Goal: Task Accomplishment & Management: Manage account settings

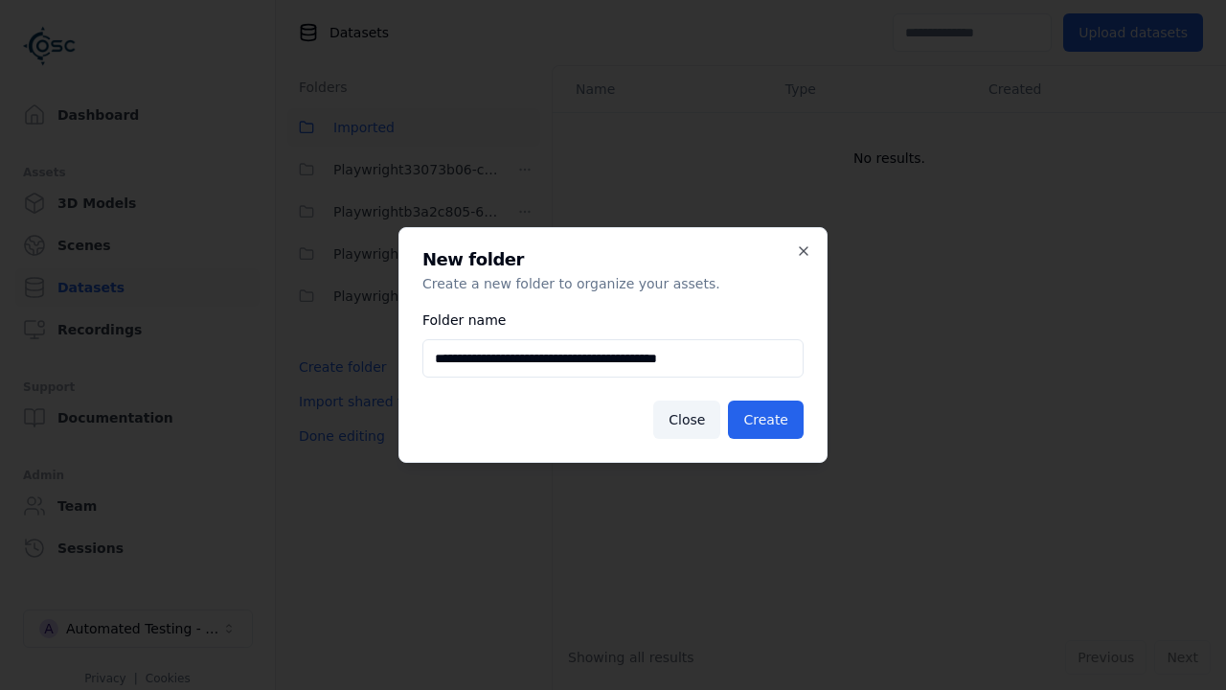
type input "**********"
click at [768, 420] on button "Create" at bounding box center [766, 419] width 76 height 38
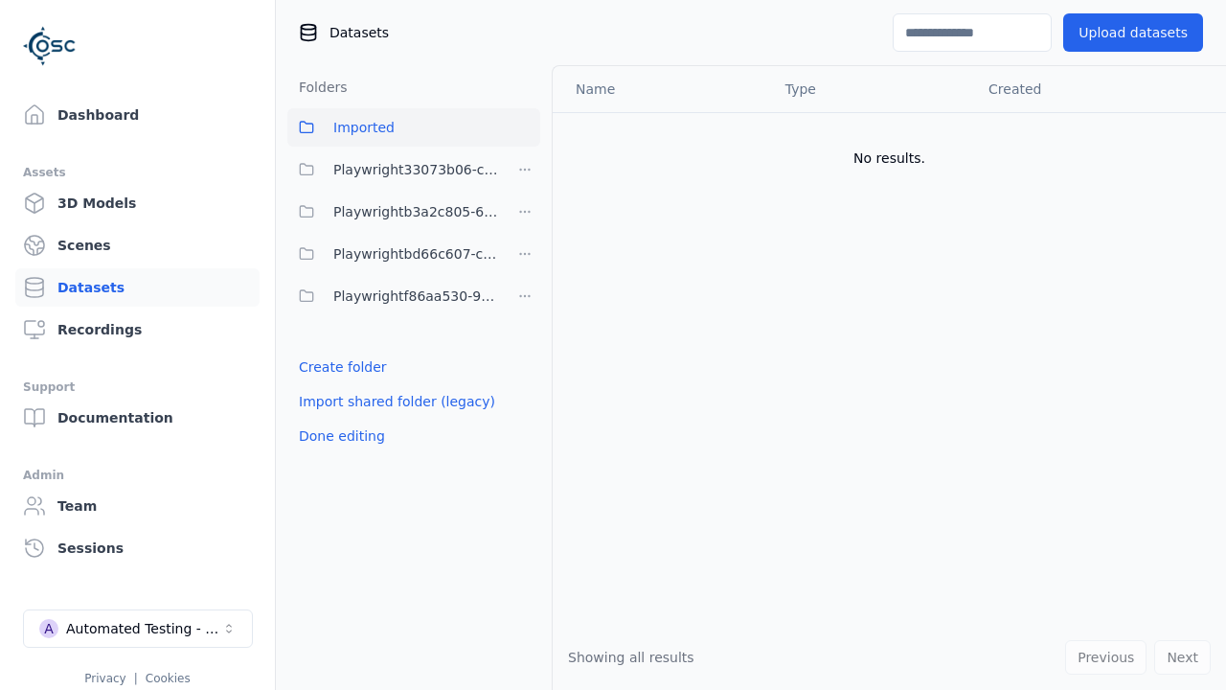
click at [338, 453] on button "Done editing" at bounding box center [341, 436] width 109 height 34
click at [321, 419] on button "Done editing" at bounding box center [341, 436] width 109 height 34
click at [525, 212] on html "Support Dashboard Assets 3D Models Scenes Datasets Recordings Support Documenta…" at bounding box center [613, 345] width 1226 height 690
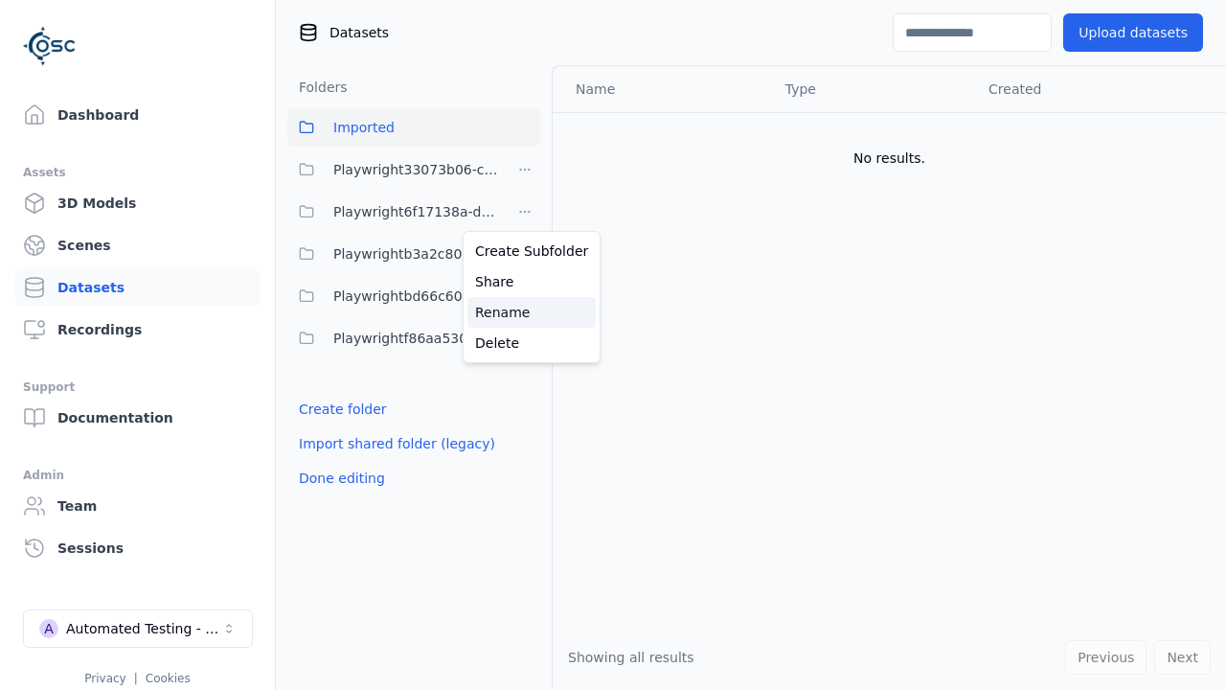
click at [524, 311] on div "Rename" at bounding box center [531, 312] width 128 height 31
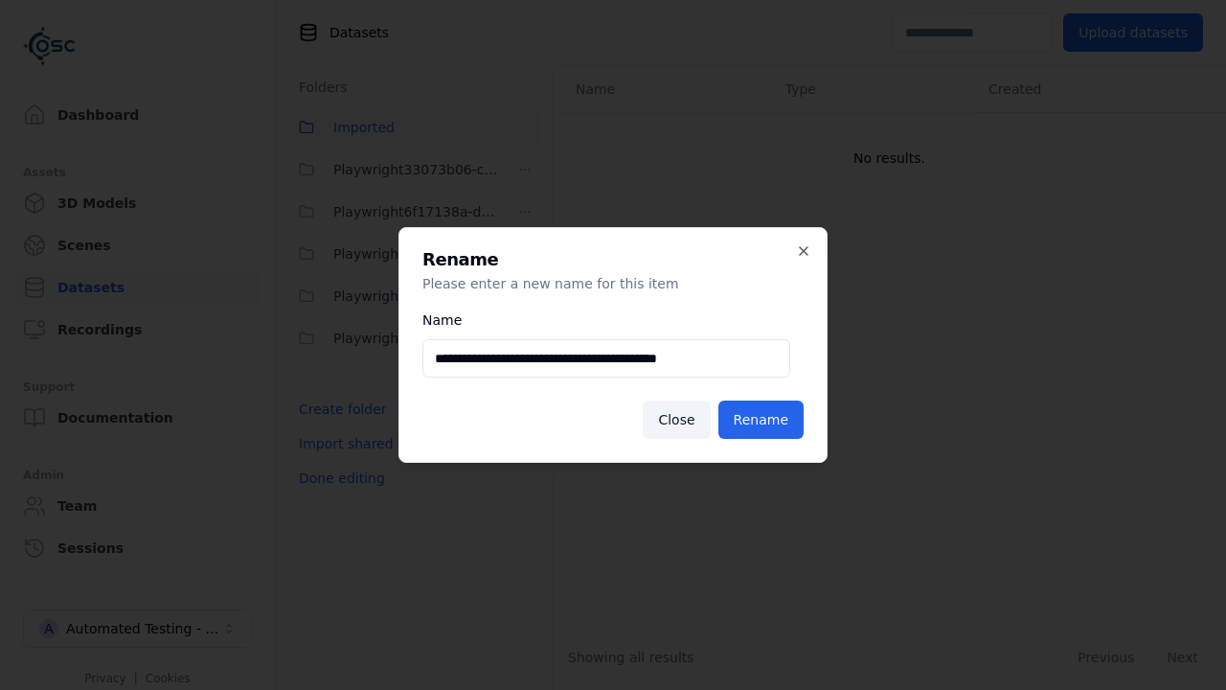
click at [605, 358] on input "**********" at bounding box center [606, 358] width 368 height 38
type input "**********"
click at [763, 420] on button "Rename" at bounding box center [760, 419] width 85 height 38
click at [338, 478] on button "Done editing" at bounding box center [341, 478] width 109 height 34
click at [321, 461] on button "Done editing" at bounding box center [341, 478] width 109 height 34
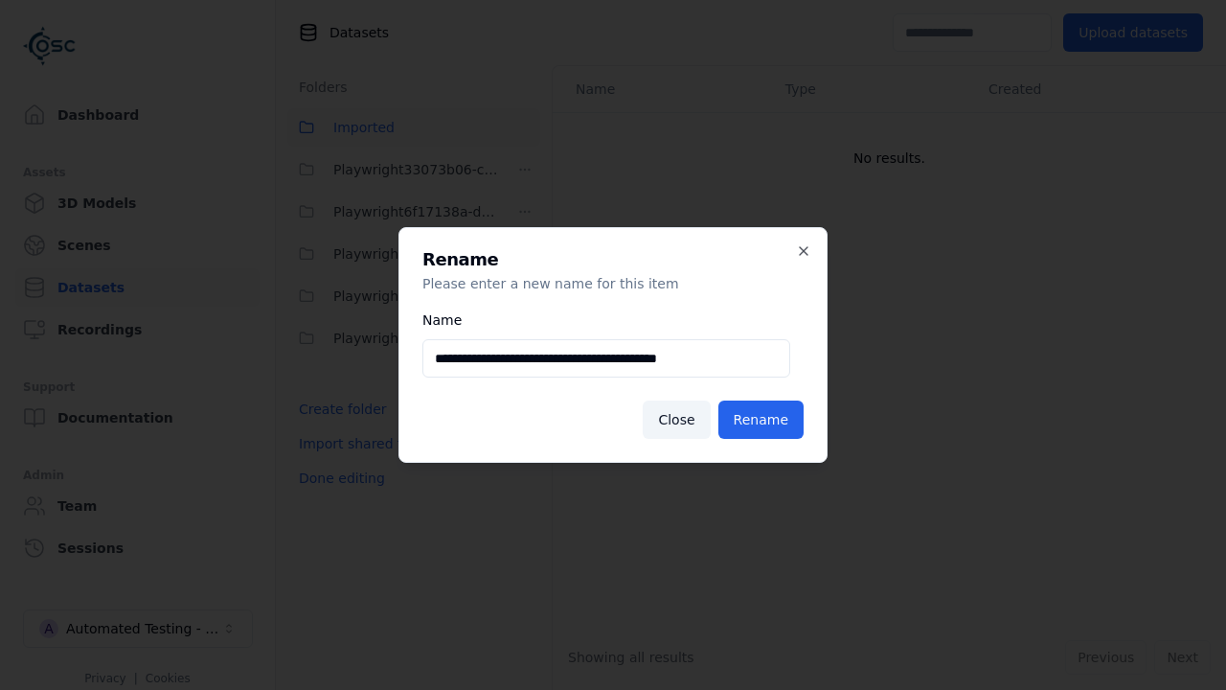
click at [525, 212] on html "**********" at bounding box center [613, 345] width 1226 height 690
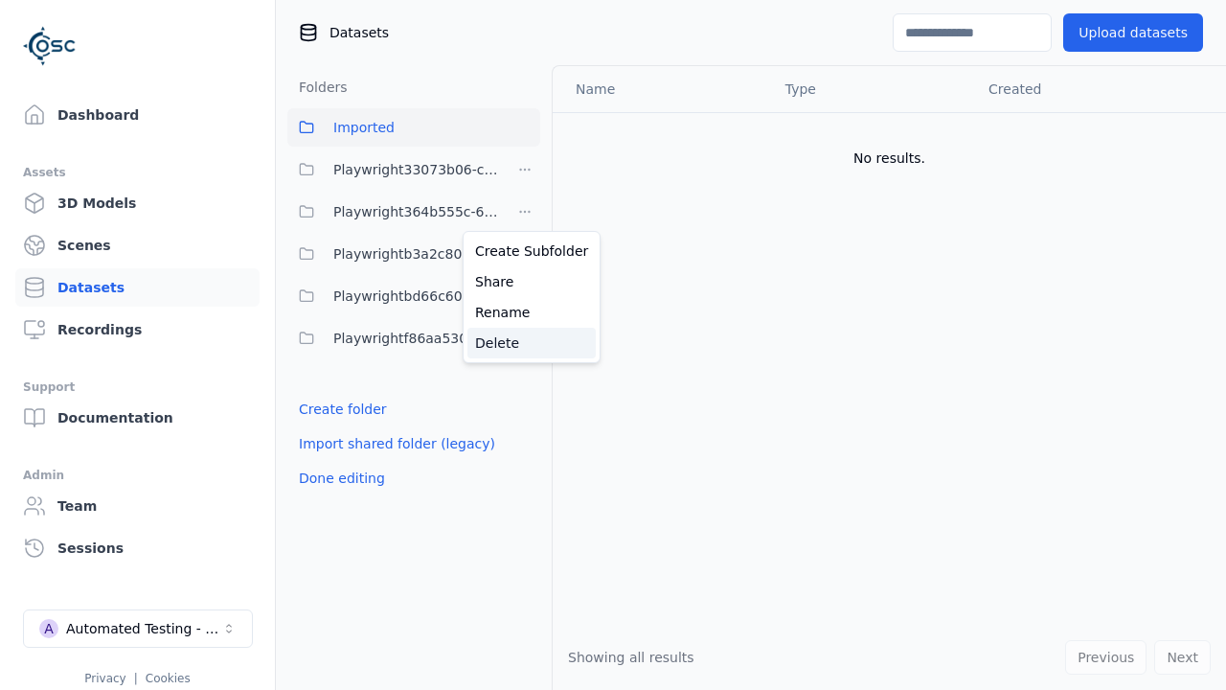
click at [524, 342] on div "Delete" at bounding box center [531, 343] width 128 height 31
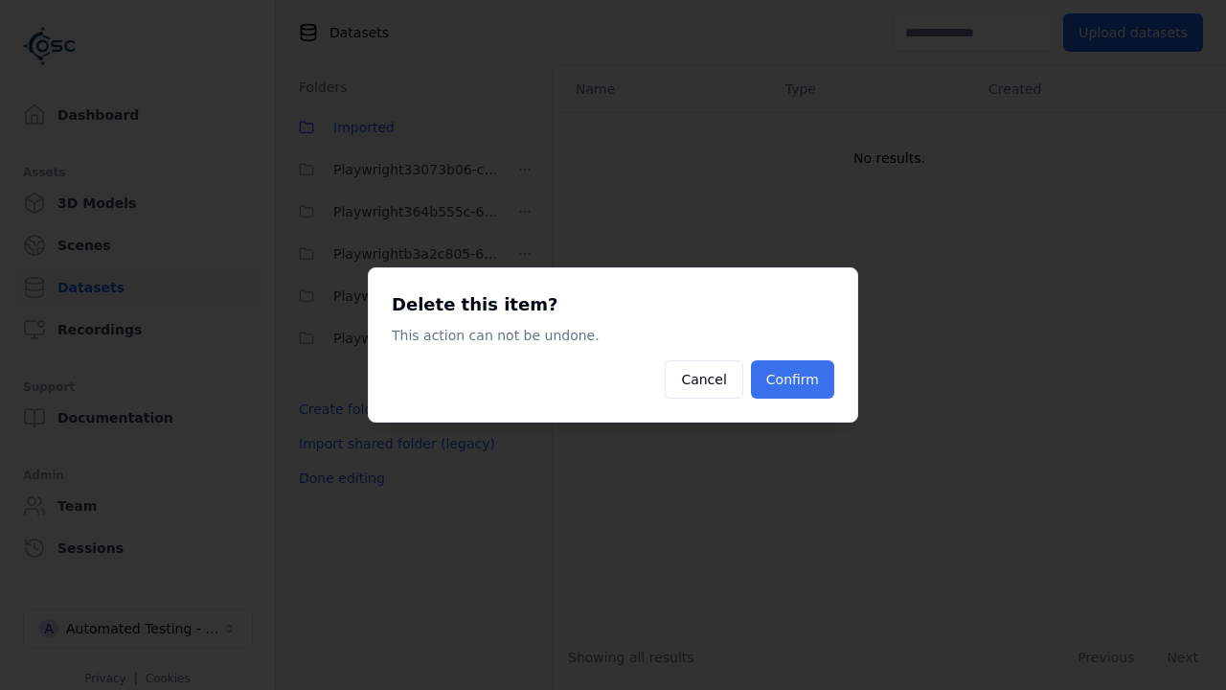
click at [794, 379] on button "Confirm" at bounding box center [792, 379] width 83 height 38
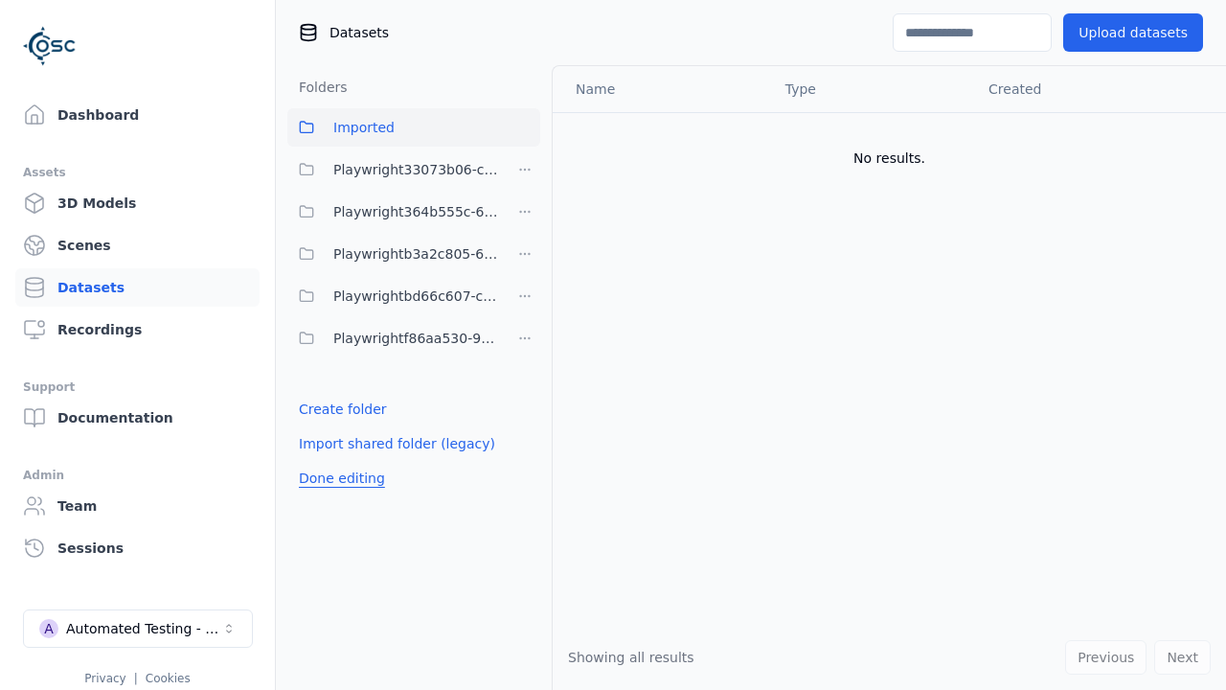
click at [338, 461] on button "Done editing" at bounding box center [341, 478] width 109 height 34
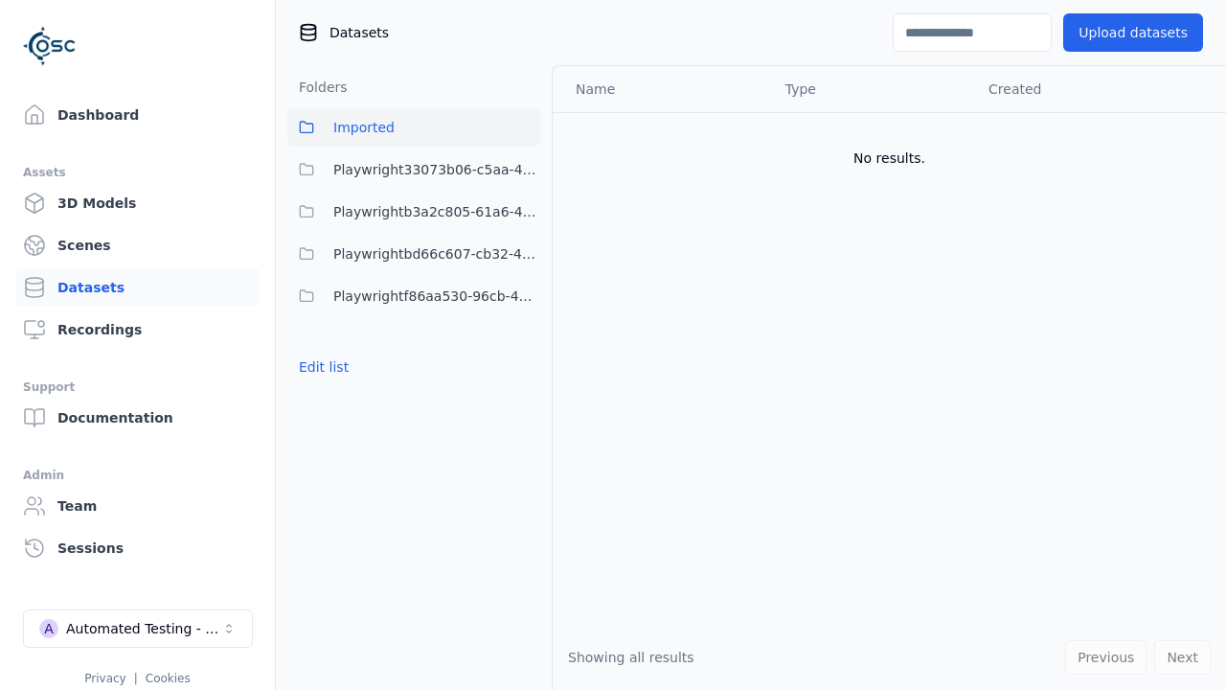
drag, startPoint x: 338, startPoint y: 436, endPoint x: 871, endPoint y: 373, distance: 536.3
drag, startPoint x: 871, startPoint y: 373, endPoint x: 348, endPoint y: 371, distance: 523.0
click at [348, 371] on button "Edit list" at bounding box center [323, 367] width 73 height 34
click at [529, 171] on html "Support Dashboard Assets 3D Models Scenes Datasets Recordings Support Documenta…" at bounding box center [613, 345] width 1226 height 690
click at [524, 292] on div "Delete" at bounding box center [531, 300] width 128 height 31
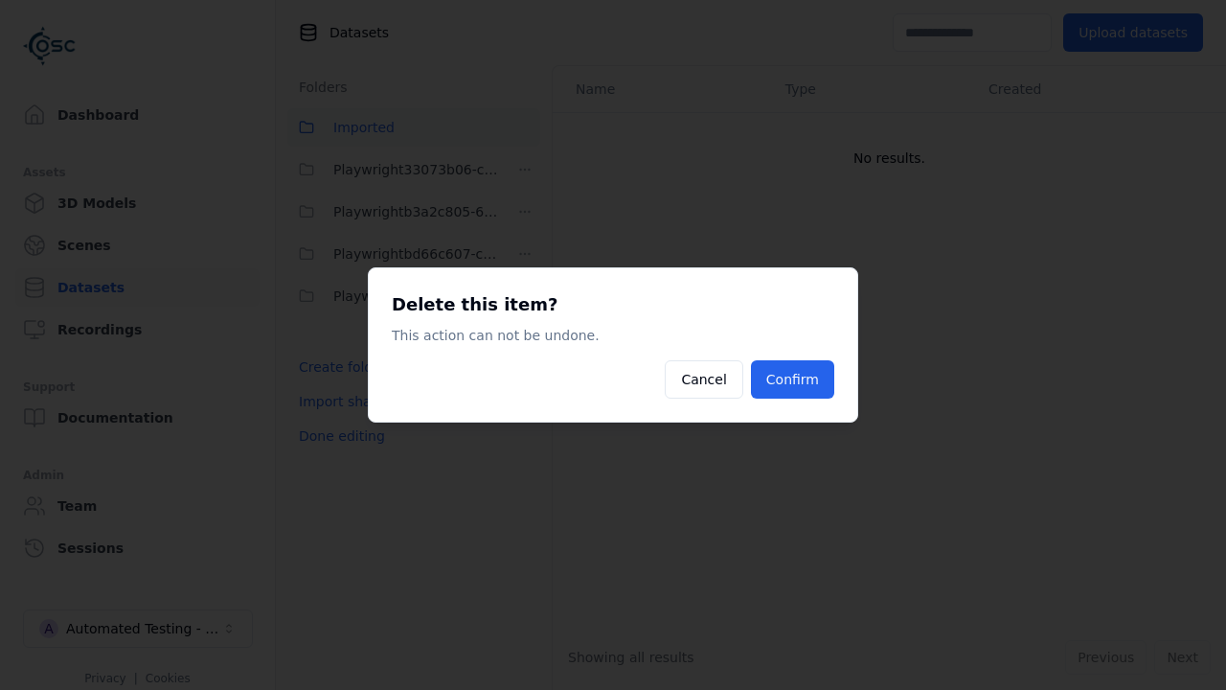
click at [810, 389] on button "Confirm" at bounding box center [792, 379] width 83 height 38
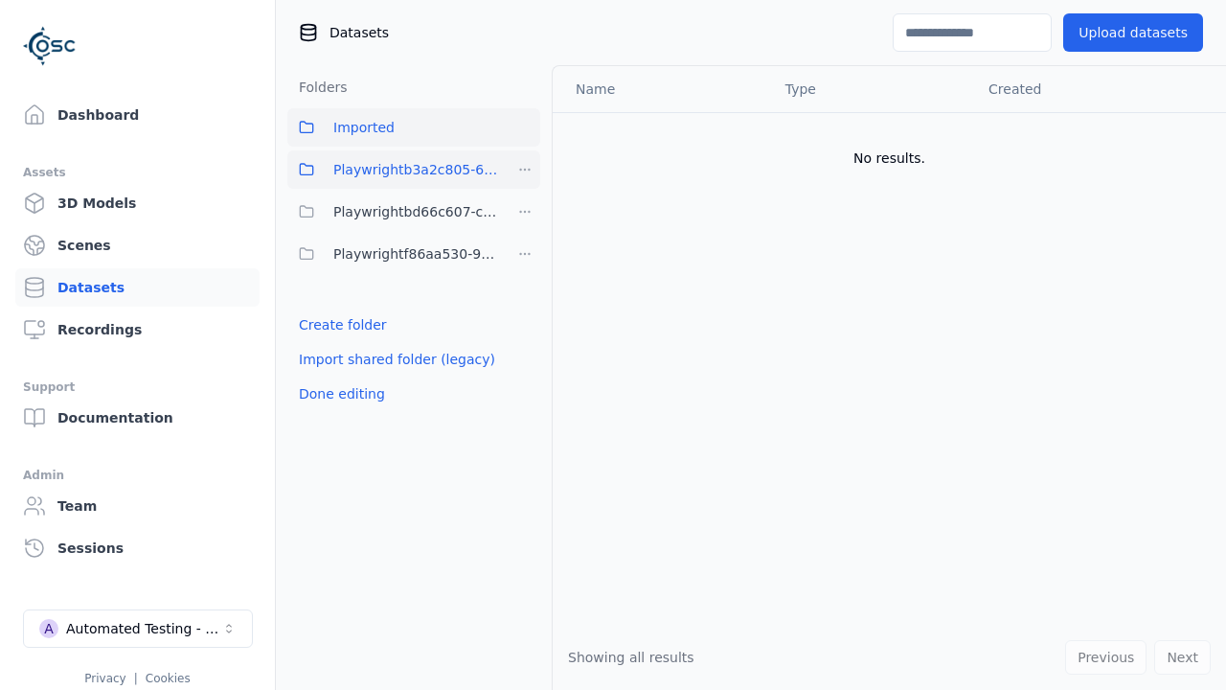
click at [528, 173] on html "Support Dashboard Assets 3D Models Scenes Datasets Recordings Support Documenta…" at bounding box center [613, 345] width 1226 height 690
click at [519, 292] on div "Delete" at bounding box center [531, 300] width 128 height 31
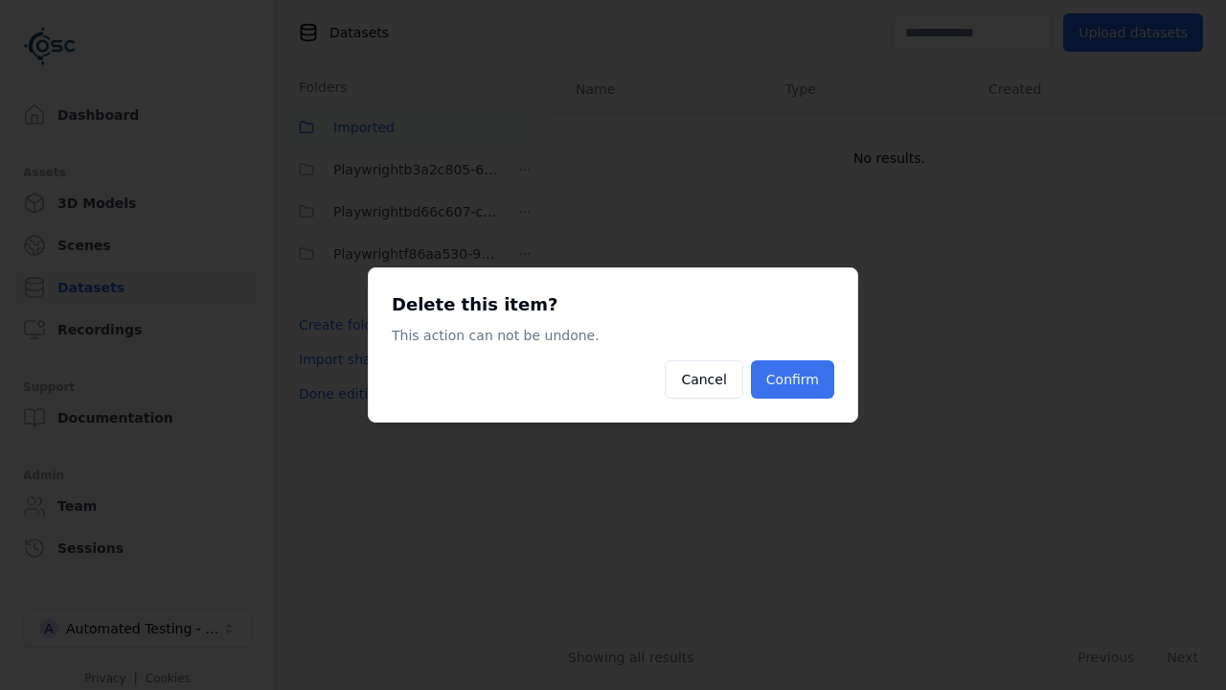
click at [775, 378] on button "Confirm" at bounding box center [792, 379] width 83 height 38
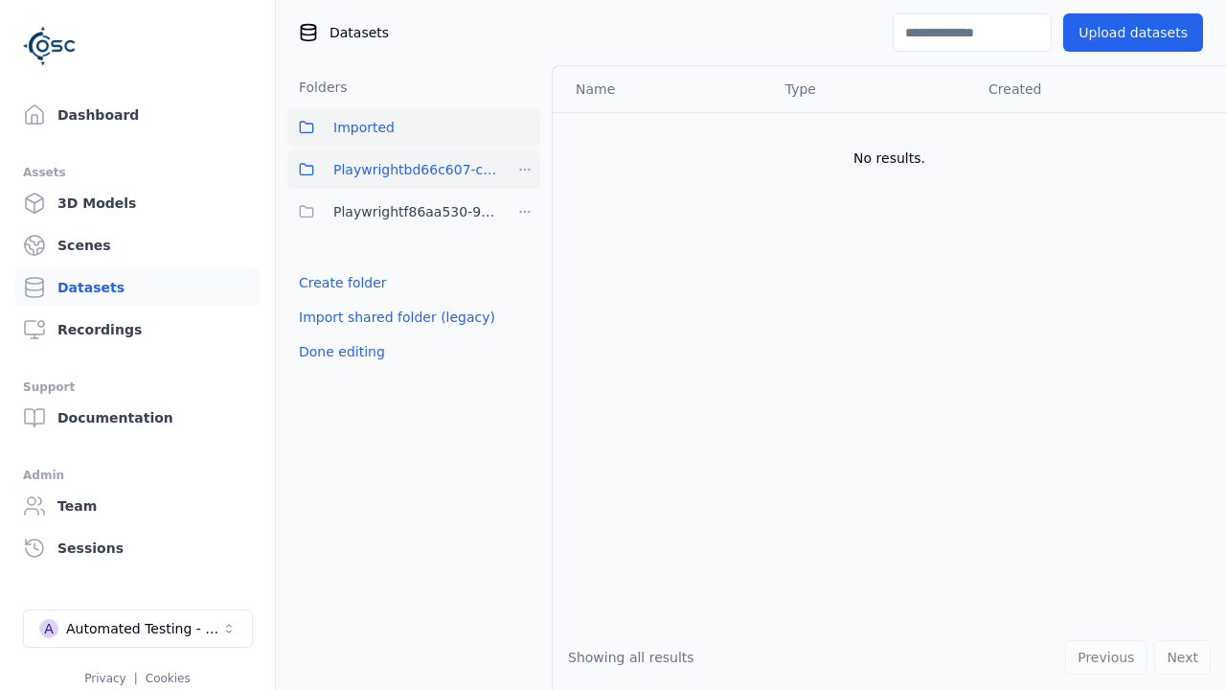
click at [526, 170] on html "Support Dashboard Assets 3D Models Scenes Datasets Recordings Support Documenta…" at bounding box center [613, 345] width 1226 height 690
click at [534, 303] on div "Delete" at bounding box center [531, 300] width 128 height 31
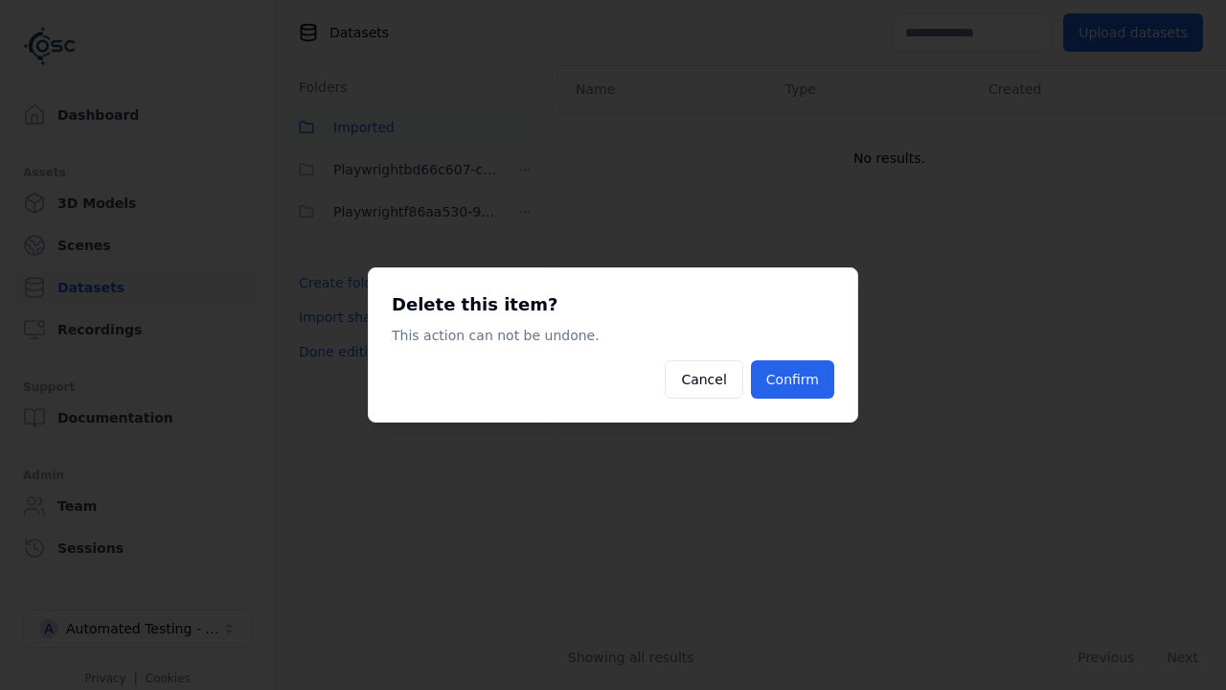
click at [797, 366] on button "Confirm" at bounding box center [792, 379] width 83 height 38
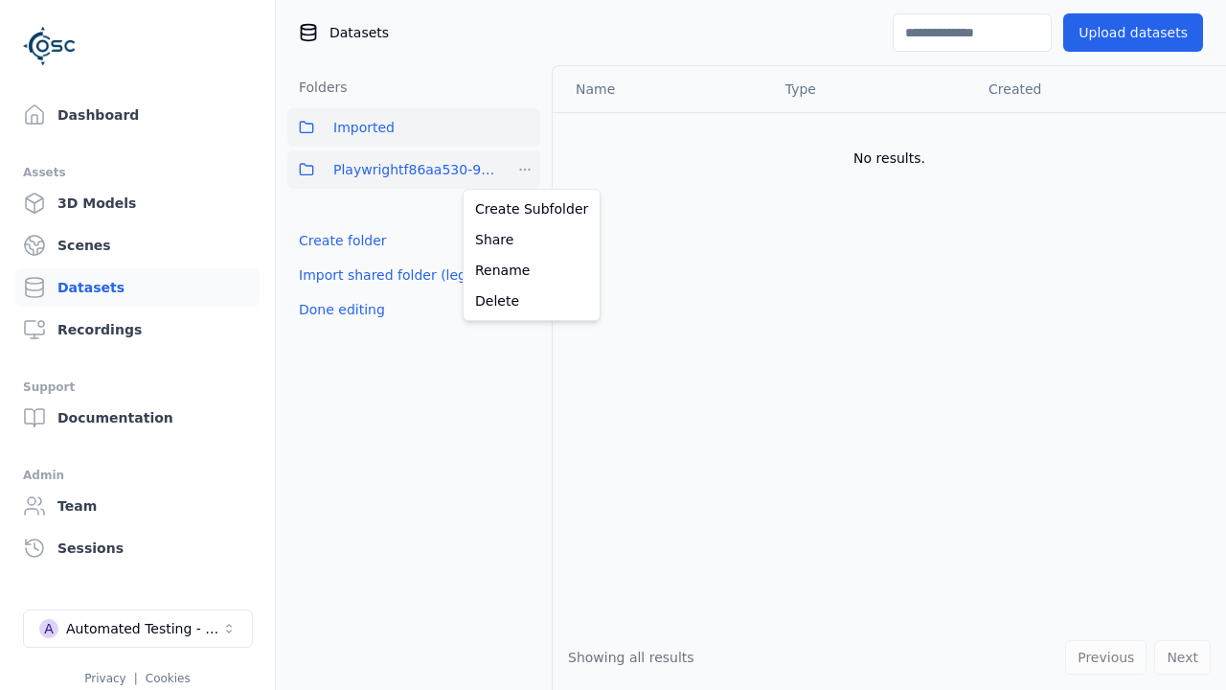
click at [518, 166] on html "Support Dashboard Assets 3D Models Scenes Datasets Recordings Support Documenta…" at bounding box center [613, 345] width 1226 height 690
click at [557, 304] on div "Delete" at bounding box center [531, 300] width 128 height 31
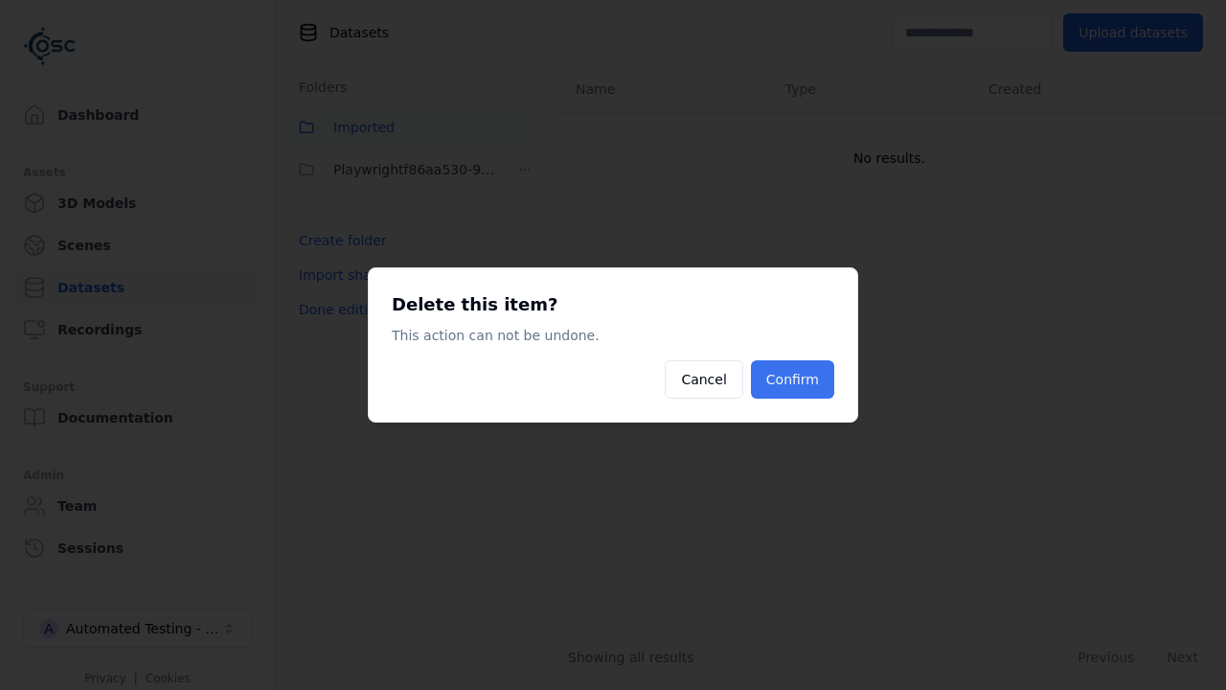
click at [805, 370] on button "Confirm" at bounding box center [792, 379] width 83 height 38
